Goal: Find specific page/section: Find specific page/section

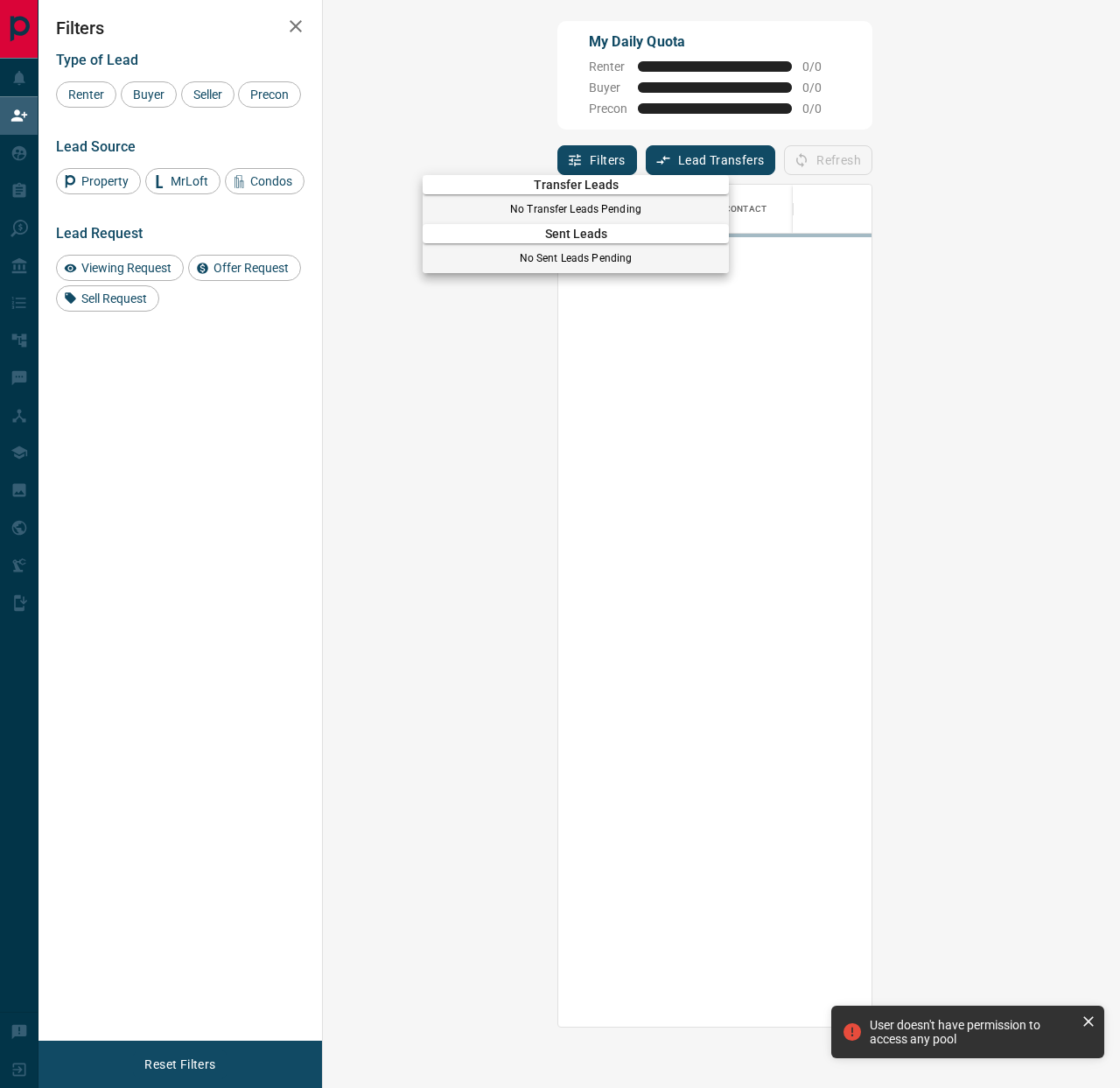
scroll to position [842, 759]
click at [15, 148] on div at bounding box center [560, 544] width 1120 height 1088
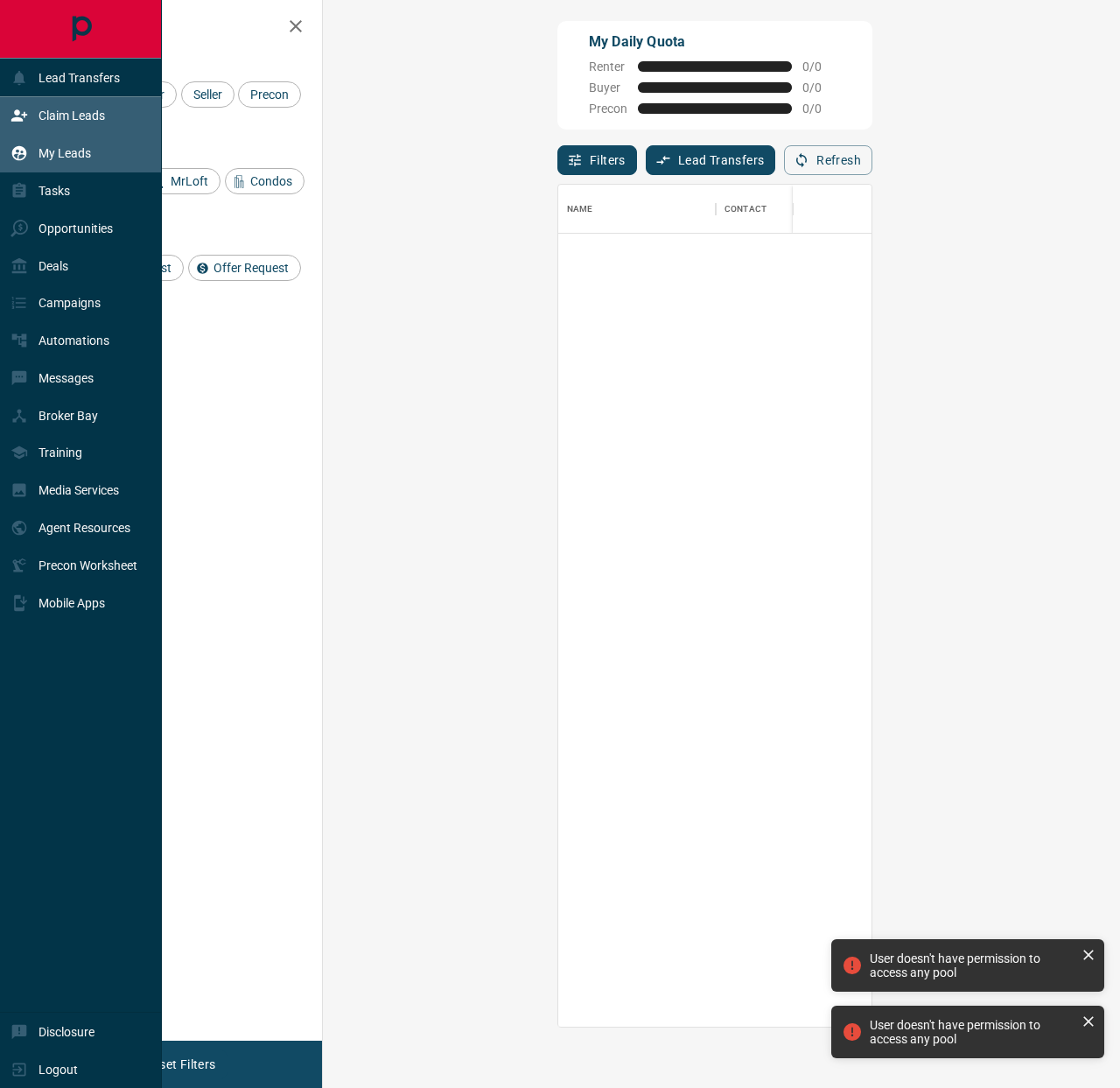
click at [21, 155] on icon at bounding box center [18, 153] width 18 height 18
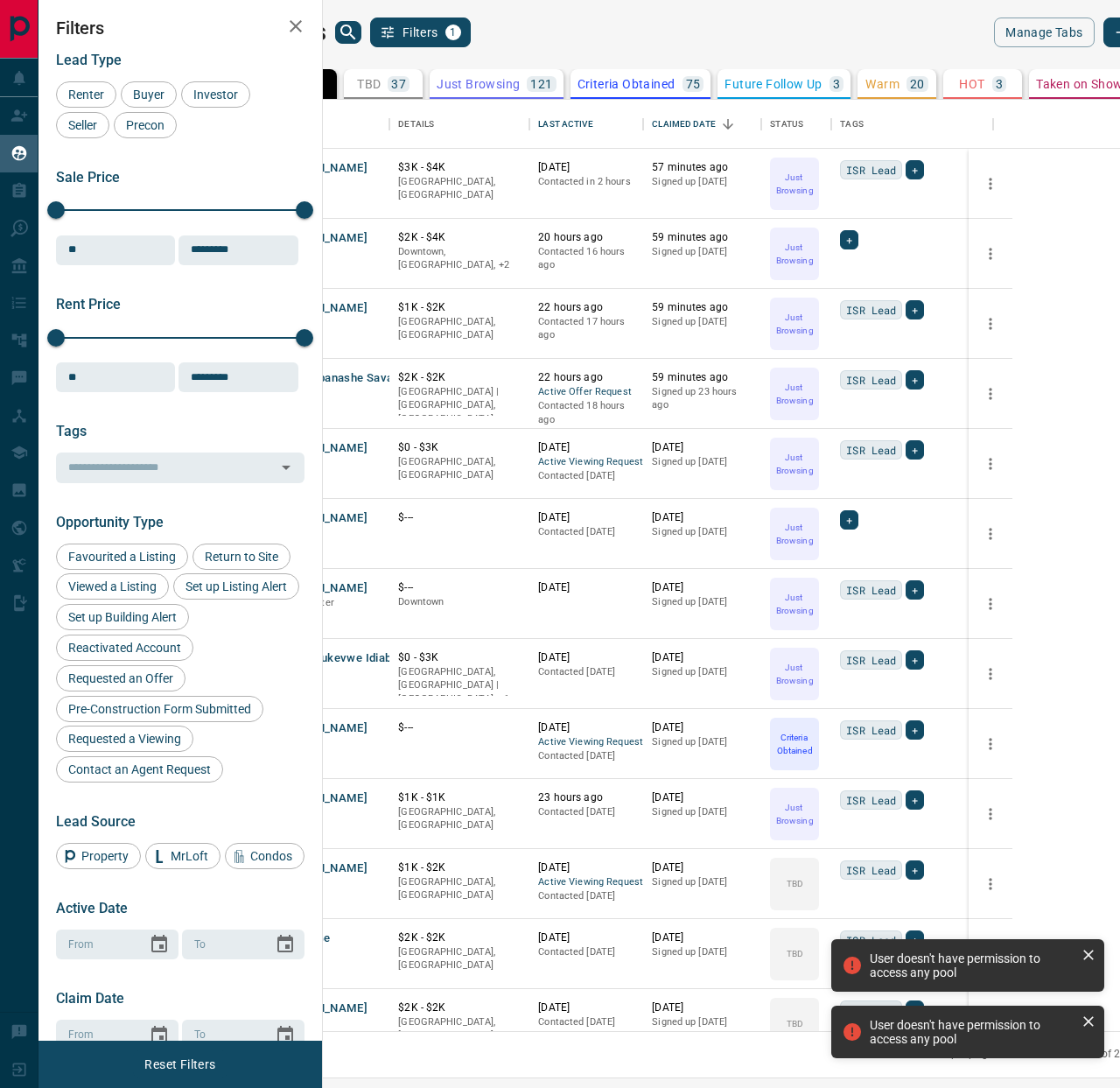
scroll to position [94, 0]
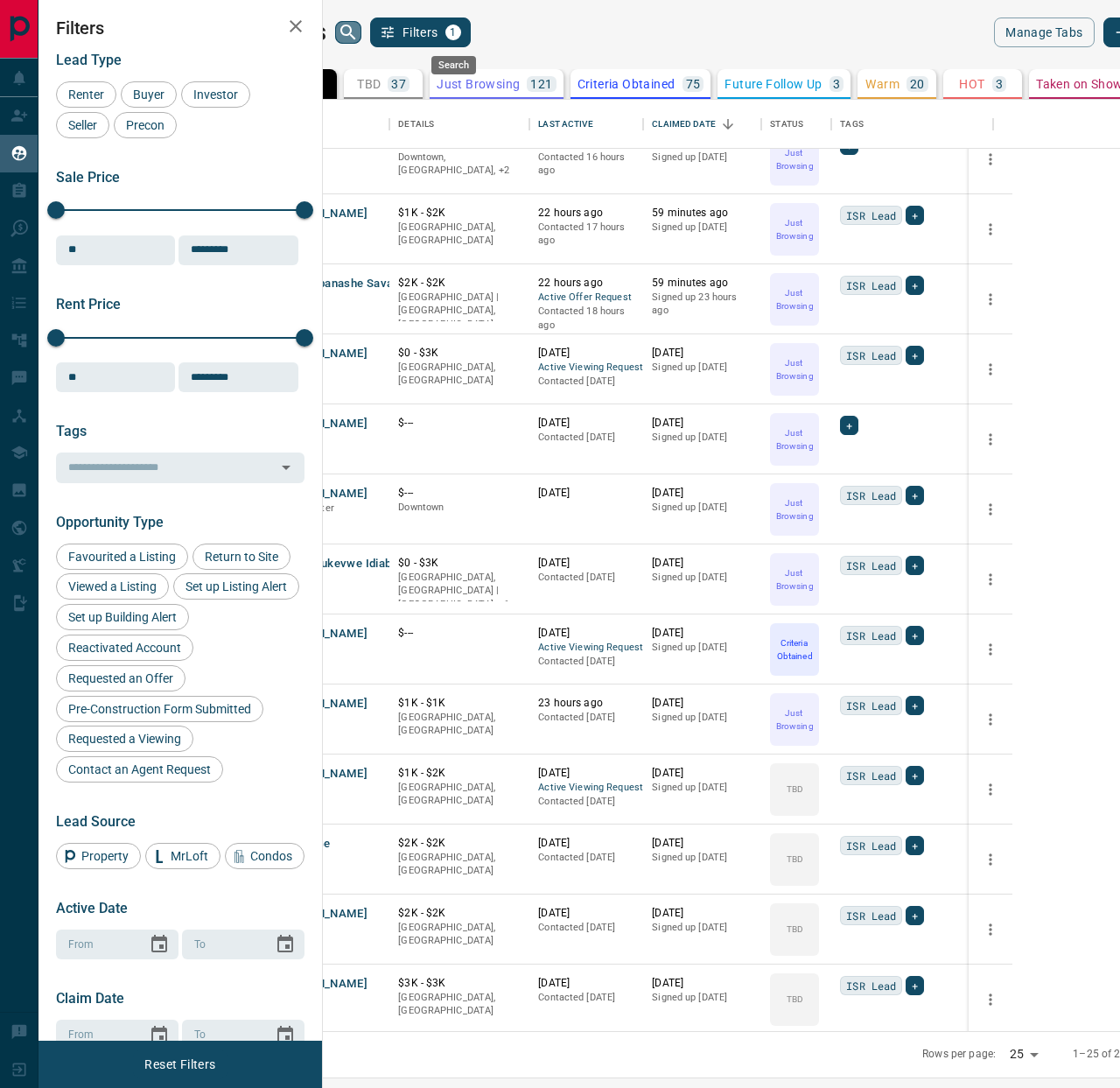
click at [359, 29] on icon "search button" at bounding box center [348, 32] width 21 height 21
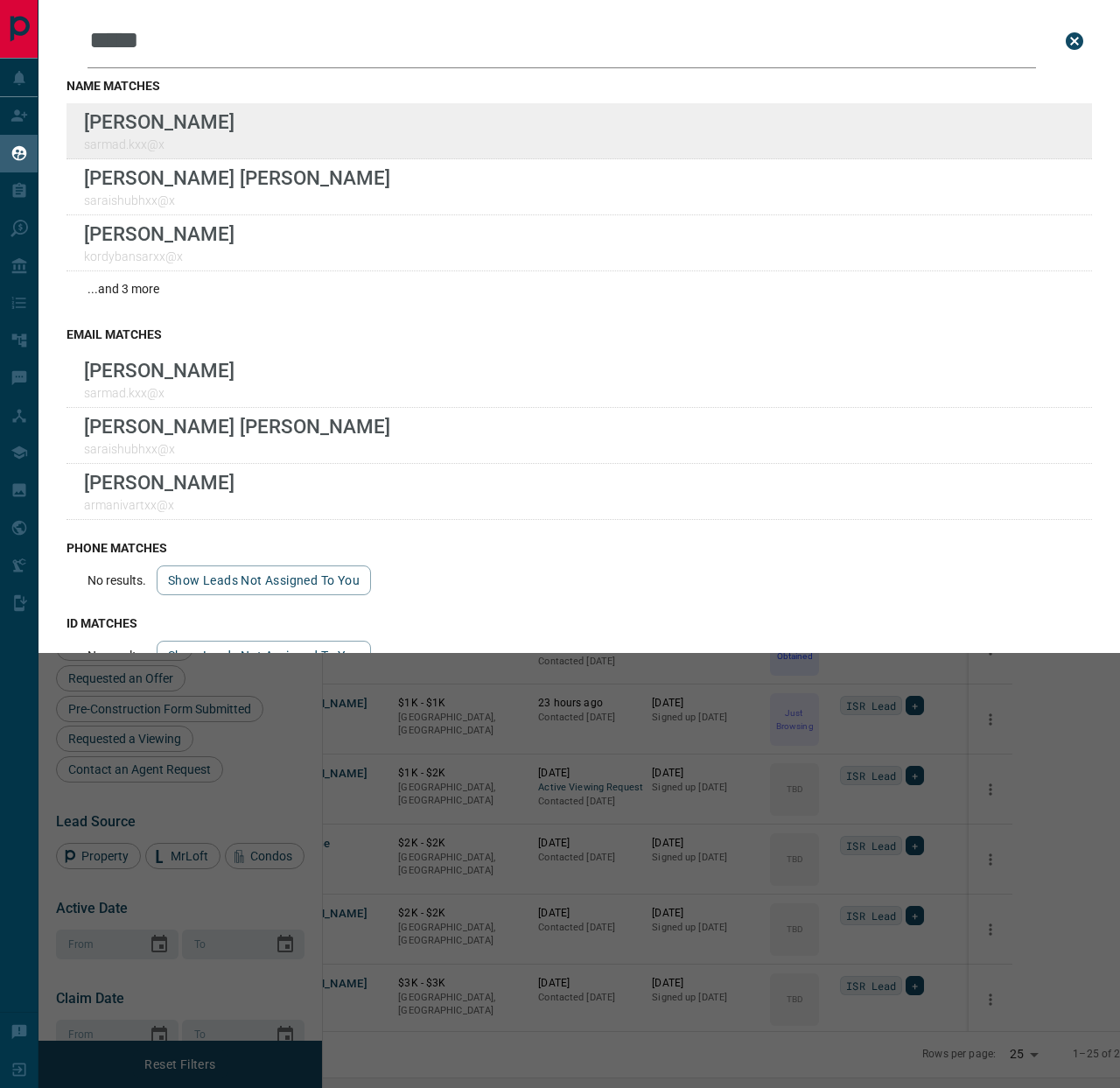
type input "*****"
click at [0, 0] on div "Lead Transfers Claim Leads My Leads Tasks Opportunities Deals Campaigns Automat…" at bounding box center [560, 533] width 1120 height 1066
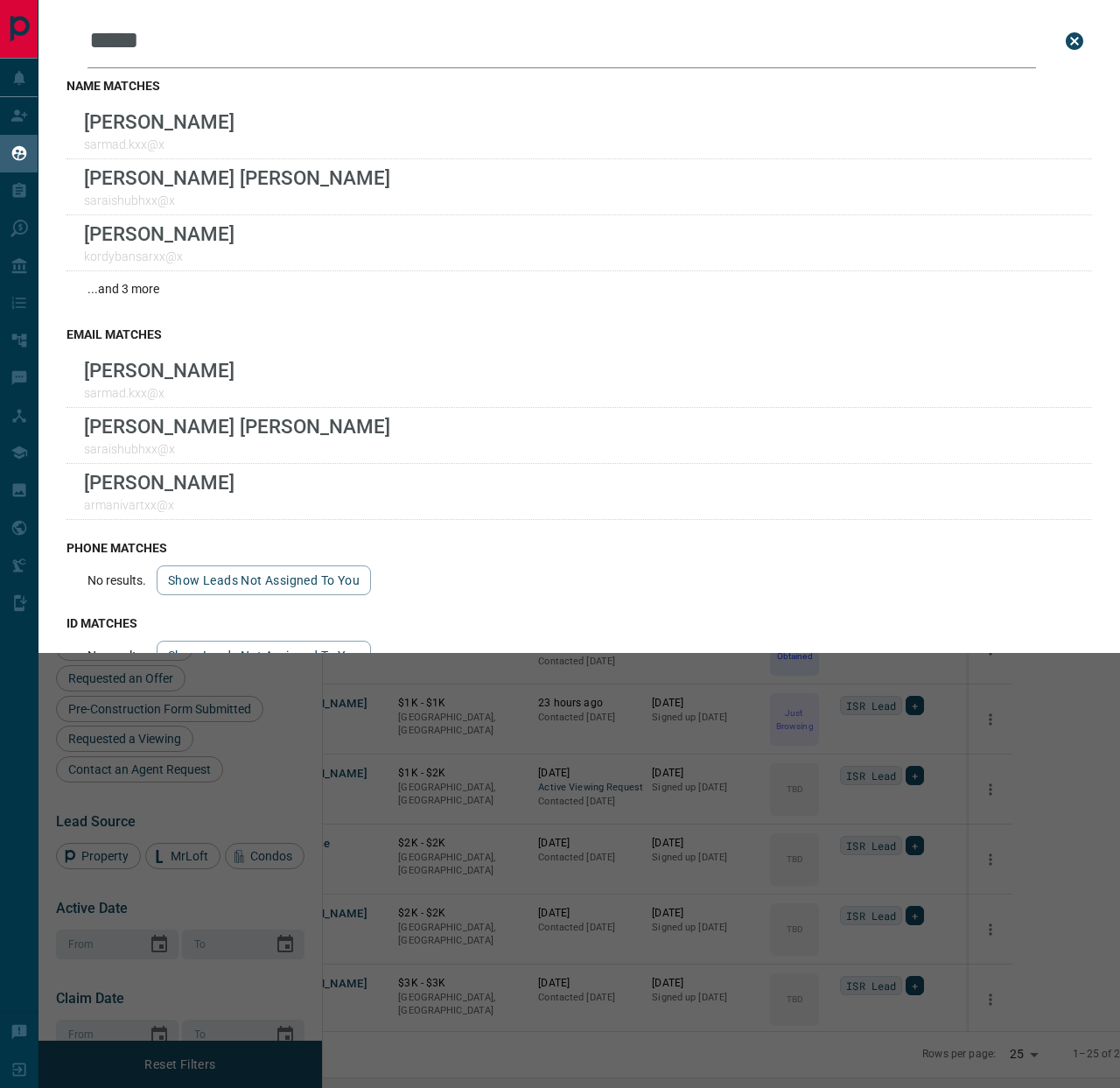
click at [609, 822] on div "Leads Search Bar ***** Search for a lead by name, email, phone, or id name matc…" at bounding box center [598, 544] width 1120 height 1088
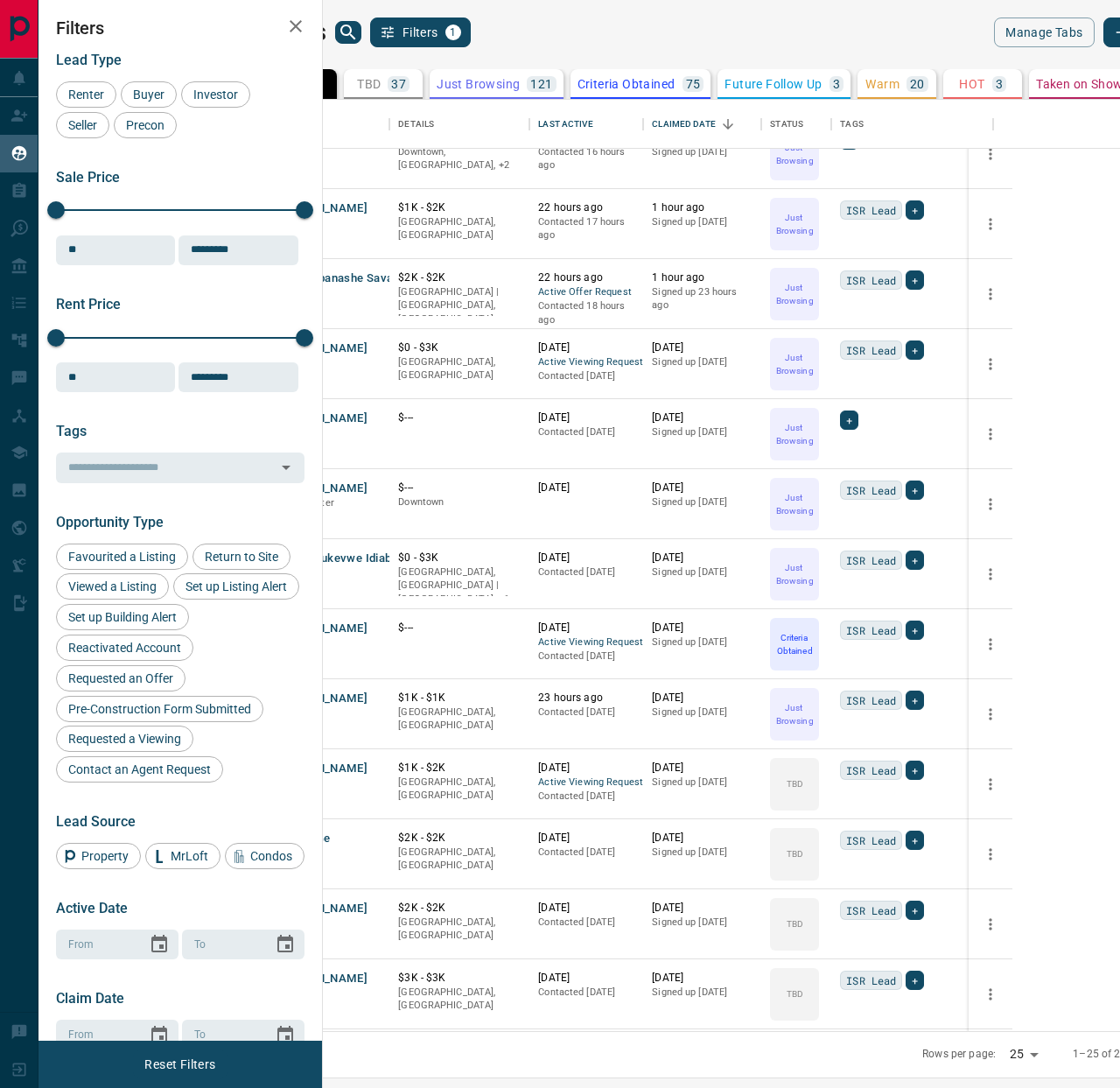
scroll to position [101, 0]
click at [376, 901] on icon "Open in New Tab" at bounding box center [369, 906] width 14 height 14
click at [380, 625] on link "Open in New Tab" at bounding box center [369, 626] width 23 height 23
click at [375, 556] on icon "Open in New Tab" at bounding box center [368, 556] width 10 height 10
click at [376, 486] on icon "Open in New Tab" at bounding box center [369, 486] width 14 height 14
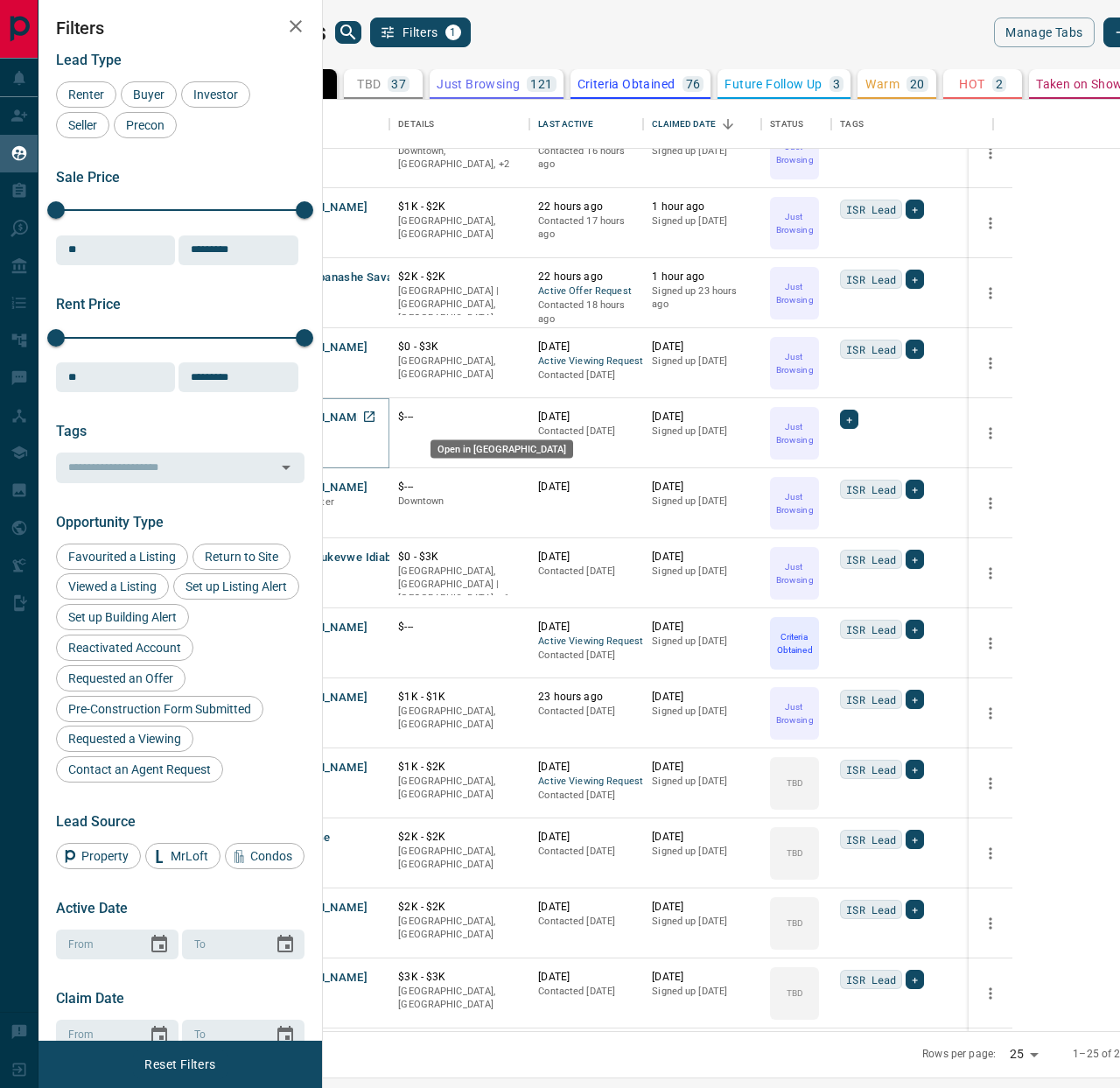
click at [380, 405] on link "Open in New Tab" at bounding box center [369, 416] width 23 height 23
